Goal: Task Accomplishment & Management: Manage account settings

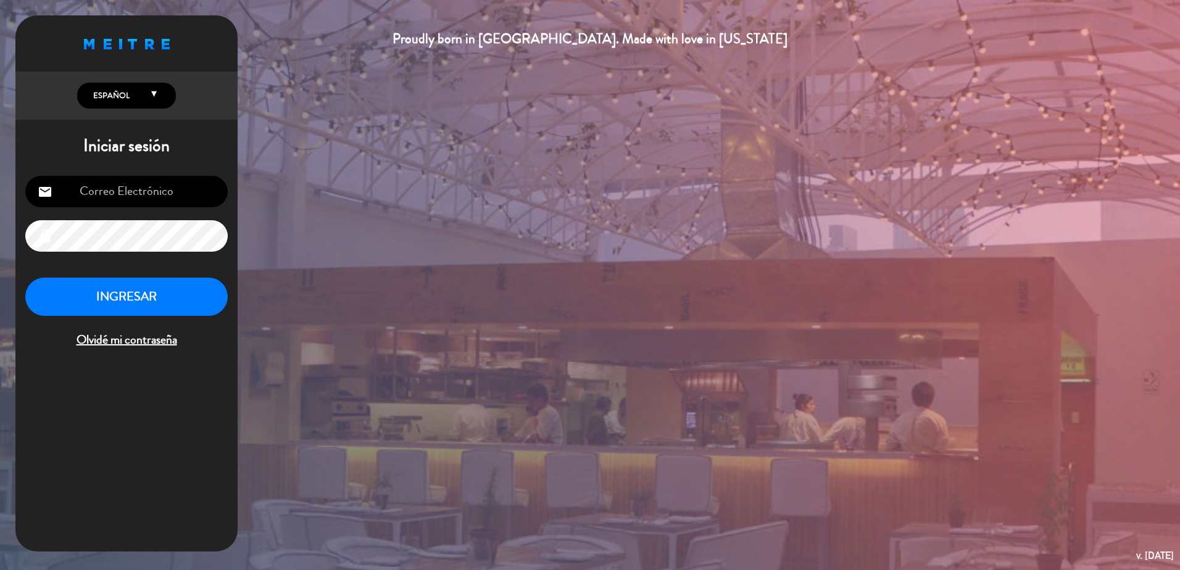
type input "[PERSON_NAME][EMAIL_ADDRESS][PERSON_NAME][DOMAIN_NAME]"
click at [180, 302] on button "INGRESAR" at bounding box center [126, 297] width 202 height 39
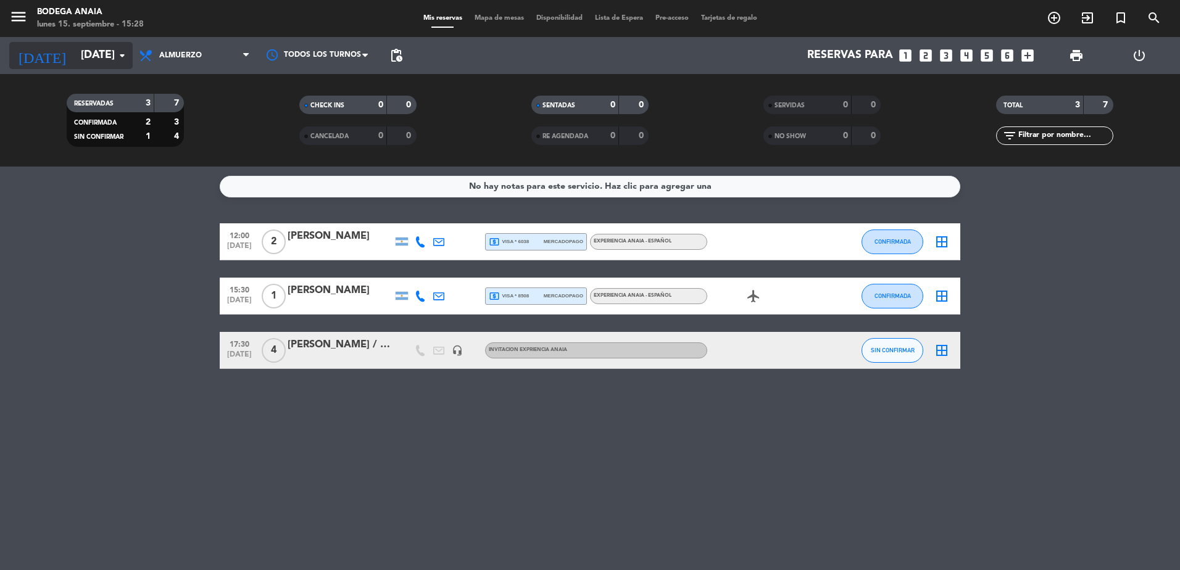
click at [98, 61] on input "[DATE]" at bounding box center [146, 55] width 143 height 25
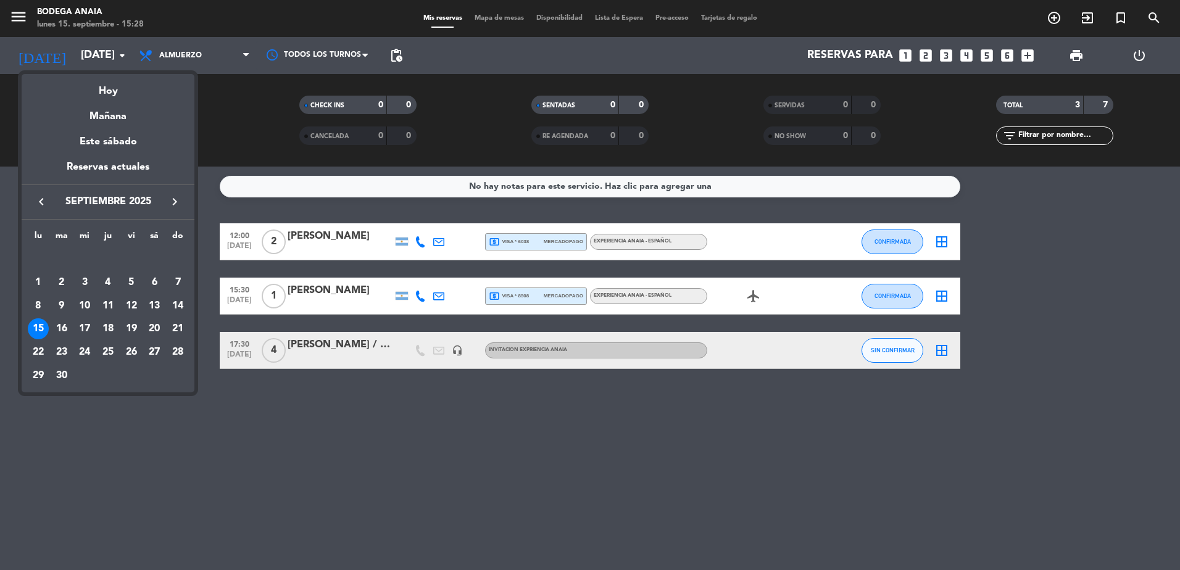
click at [170, 202] on icon "keyboard_arrow_right" at bounding box center [174, 201] width 15 height 15
click at [105, 329] on div "16" at bounding box center [108, 328] width 21 height 21
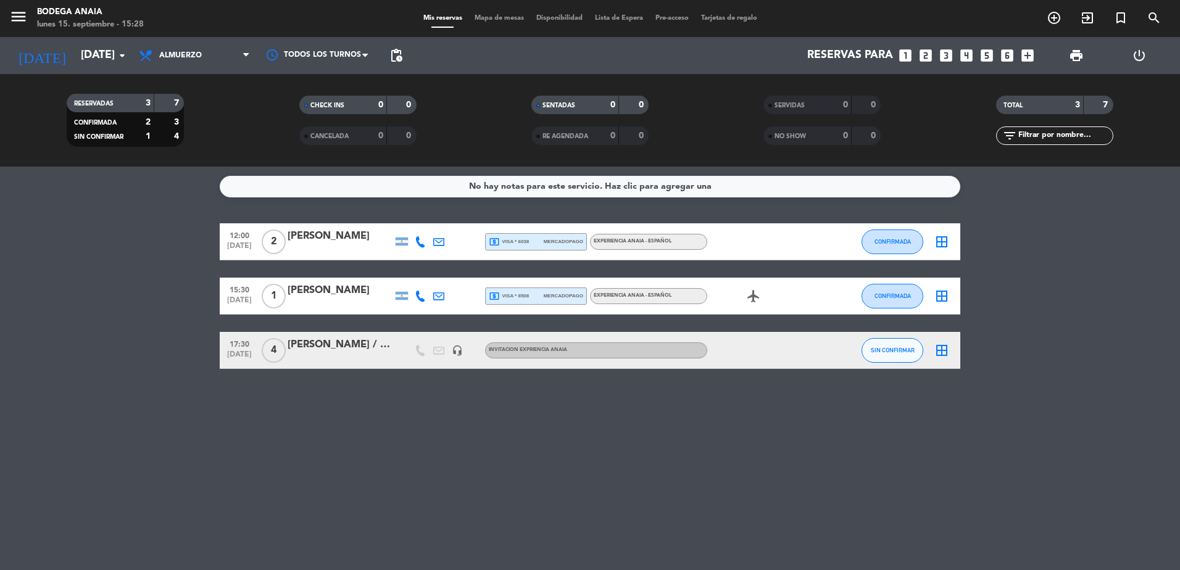
type input "[DEMOGRAPHIC_DATA][DATE]"
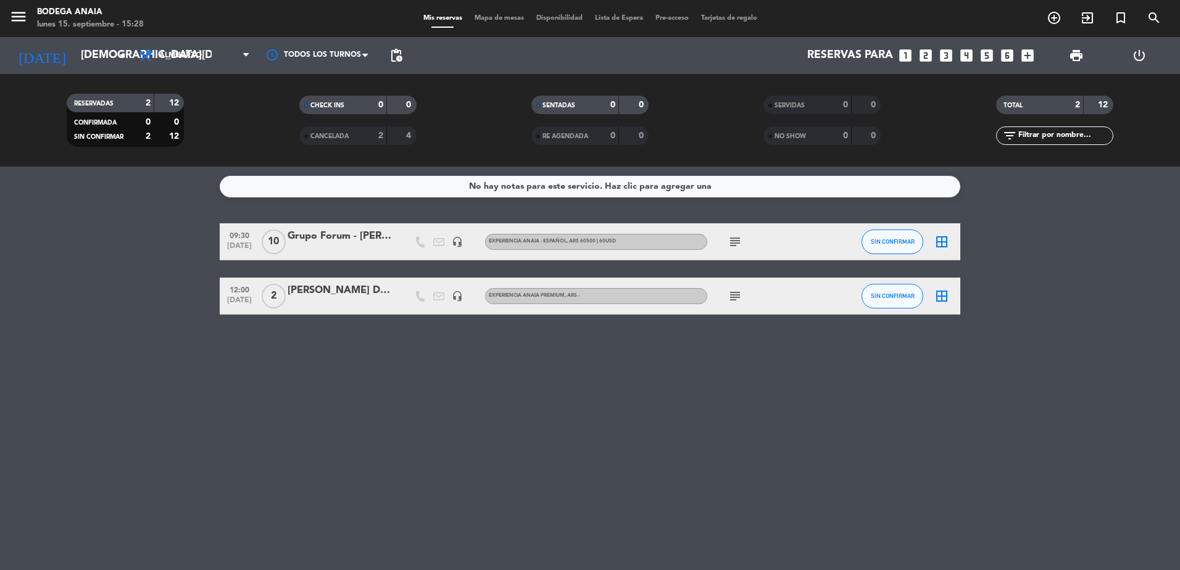
click at [305, 238] on div "Grupo Forum - [PERSON_NAME]" at bounding box center [340, 236] width 105 height 16
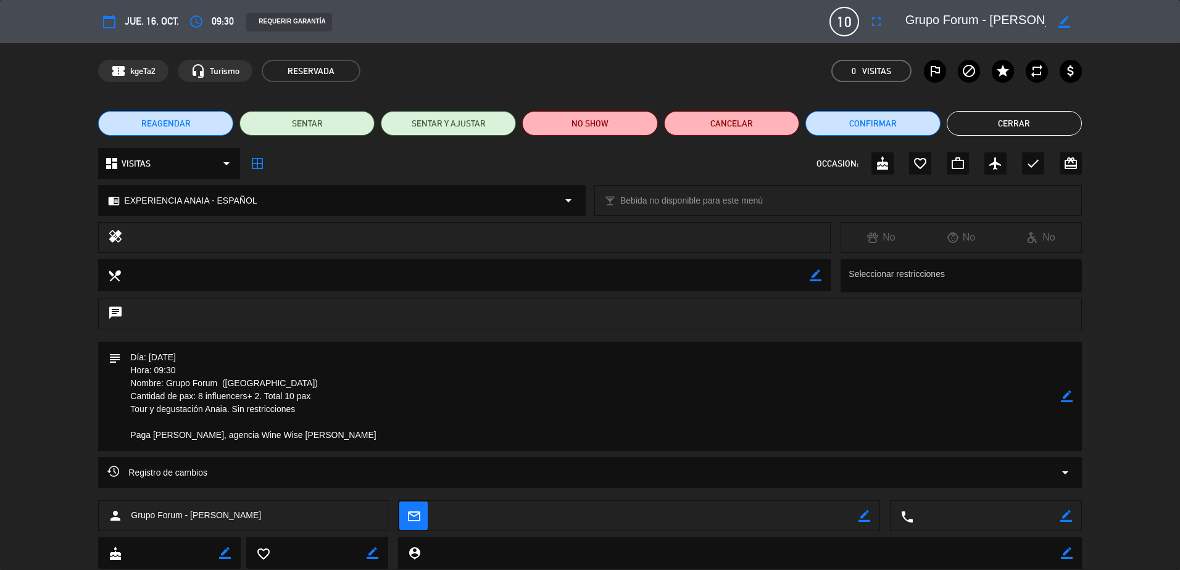
click at [152, 29] on span "jue. 16, oct." at bounding box center [152, 21] width 54 height 17
type input "[PERSON_NAME][EMAIL_ADDRESS][PERSON_NAME][DOMAIN_NAME]"
click at [201, 67] on icon "headset_mic" at bounding box center [198, 71] width 15 height 15
click at [130, 26] on span "jue. 16, oct." at bounding box center [152, 21] width 54 height 17
click at [102, 23] on icon "calendar_today" at bounding box center [109, 21] width 15 height 15
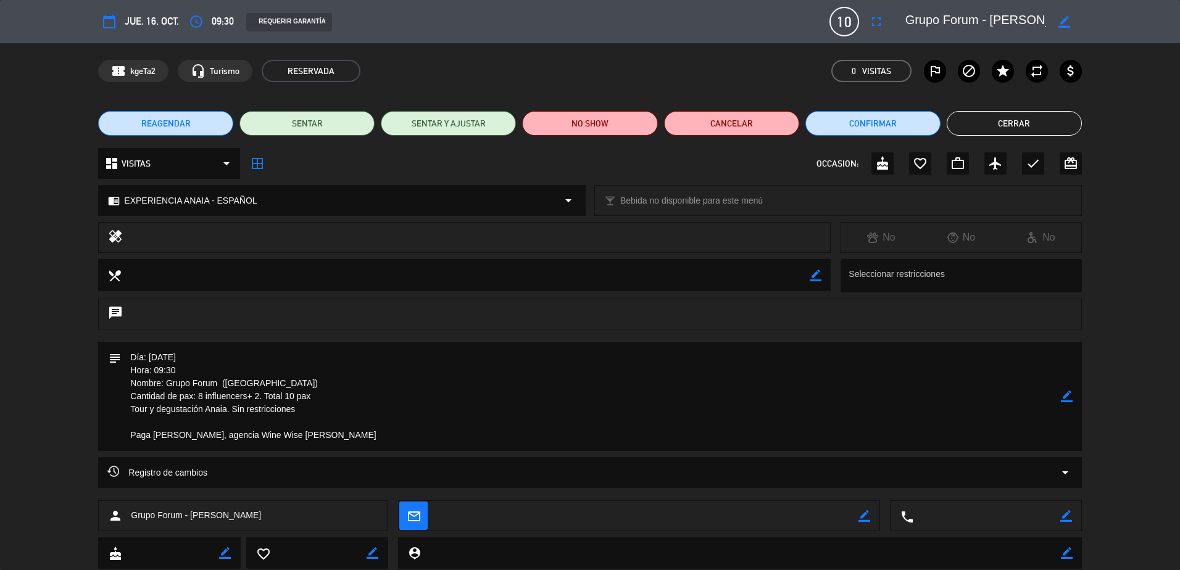
click at [112, 25] on icon "calendar_today" at bounding box center [109, 21] width 15 height 15
click at [226, 75] on span "Turismo" at bounding box center [225, 71] width 30 height 14
